Goal: Information Seeking & Learning: Learn about a topic

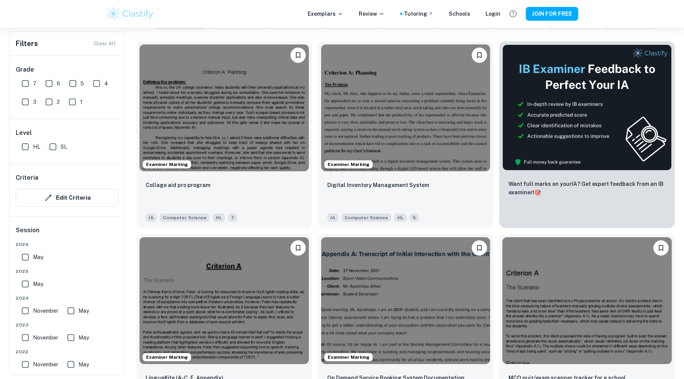
scroll to position [210, 0]
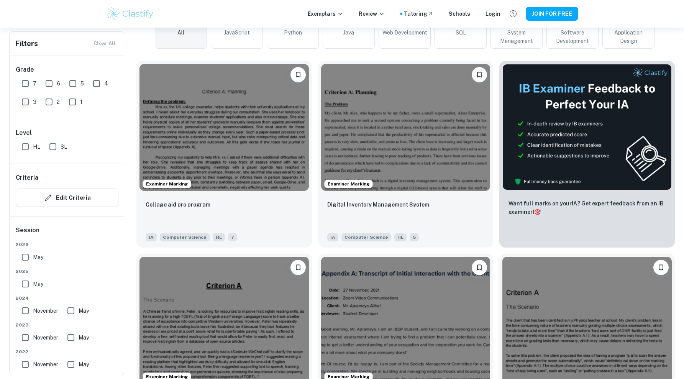
click at [395, 125] on img at bounding box center [405, 127] width 169 height 127
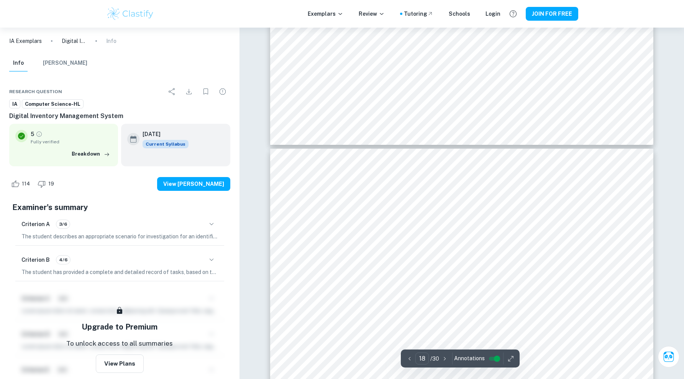
scroll to position [9315, 0]
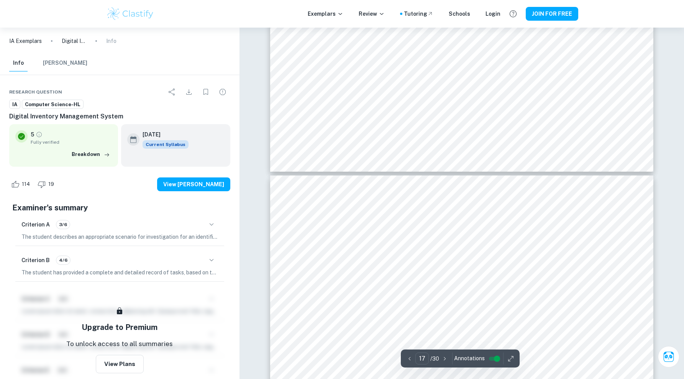
type input "16"
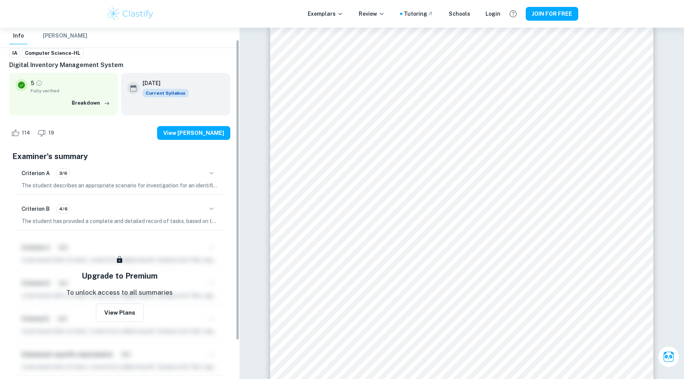
scroll to position [0, 0]
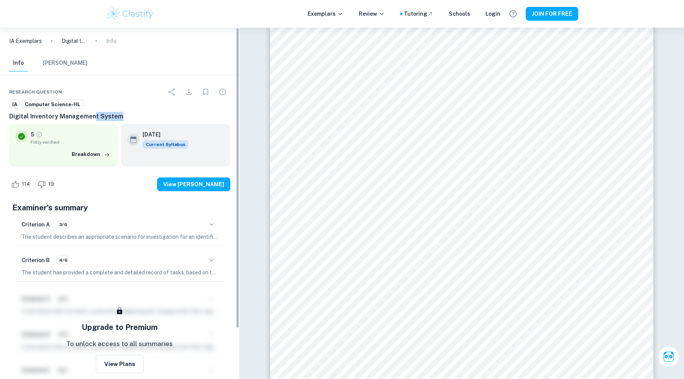
drag, startPoint x: 267, startPoint y: 166, endPoint x: 118, endPoint y: 114, distance: 157.8
click at [118, 114] on h6 "Digital Inventory Management System" at bounding box center [119, 116] width 221 height 9
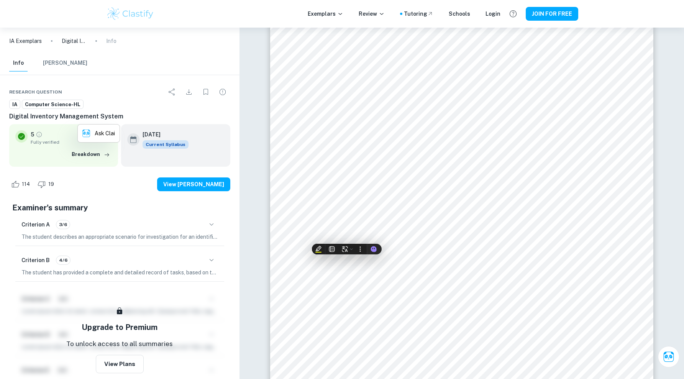
click at [207, 108] on div "IA Computer Science-HL" at bounding box center [119, 105] width 221 height 10
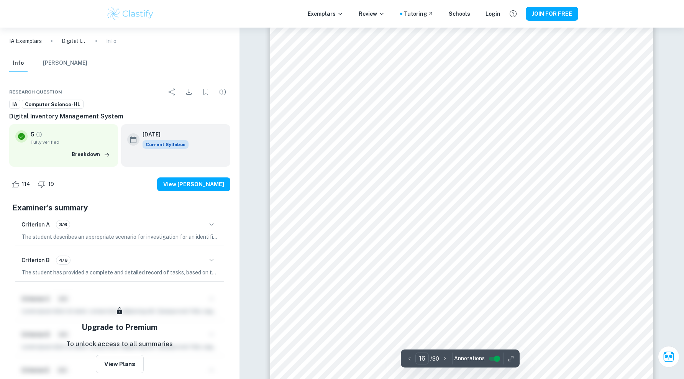
scroll to position [8507, 2]
click at [507, 357] on icon "button" at bounding box center [511, 359] width 8 height 8
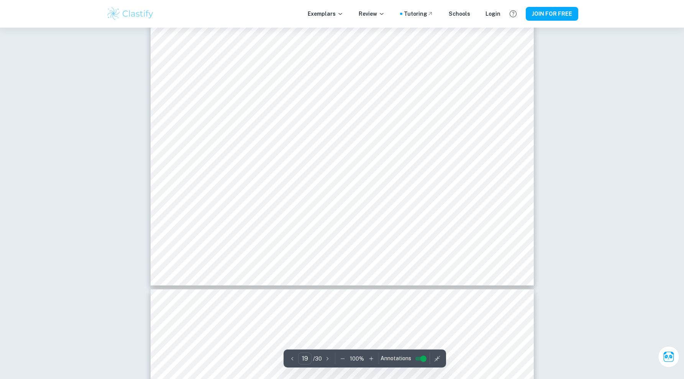
scroll to position [10268, 3]
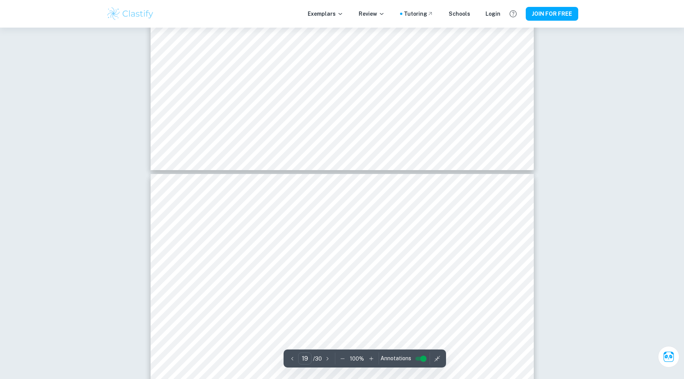
type input "18"
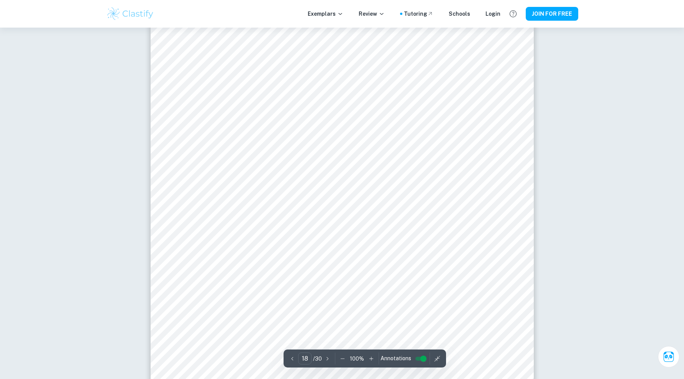
scroll to position [9582, 3]
